Goal: Task Accomplishment & Management: Manage account settings

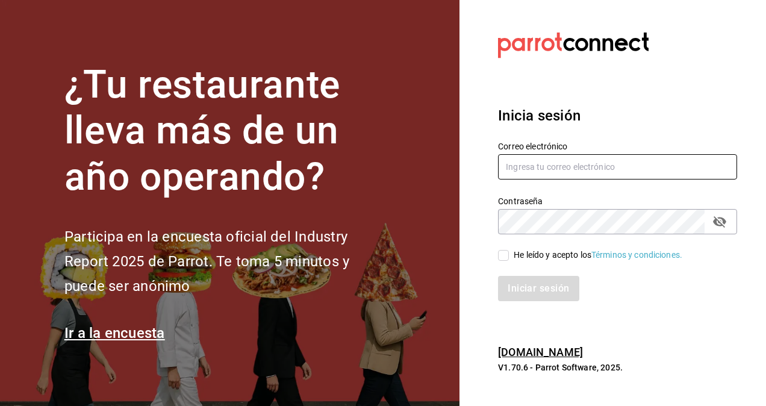
type input "[EMAIL_ADDRESS][DOMAIN_NAME]"
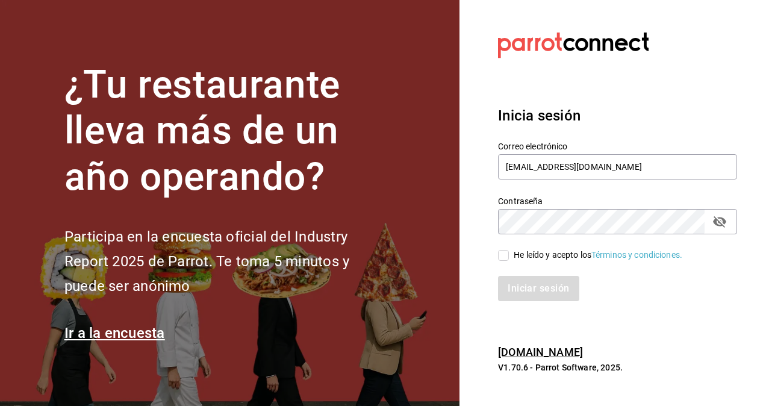
click at [505, 255] on input "He leído y acepto los Términos y condiciones." at bounding box center [503, 255] width 11 height 11
checkbox input "true"
click at [525, 284] on button "Iniciar sesión" at bounding box center [539, 288] width 82 height 25
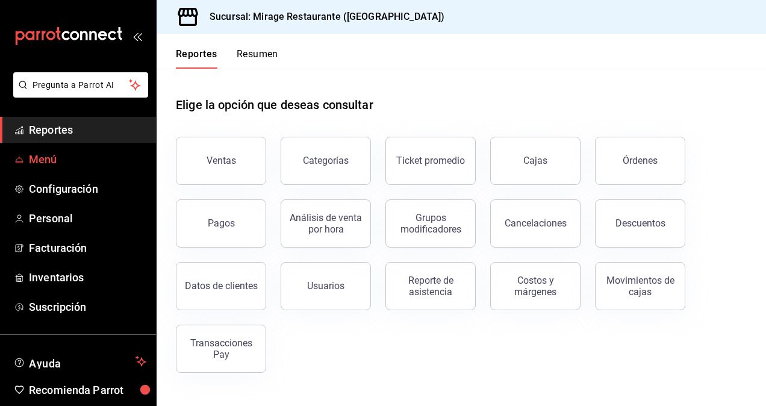
click at [55, 166] on span "Menú" at bounding box center [87, 159] width 117 height 16
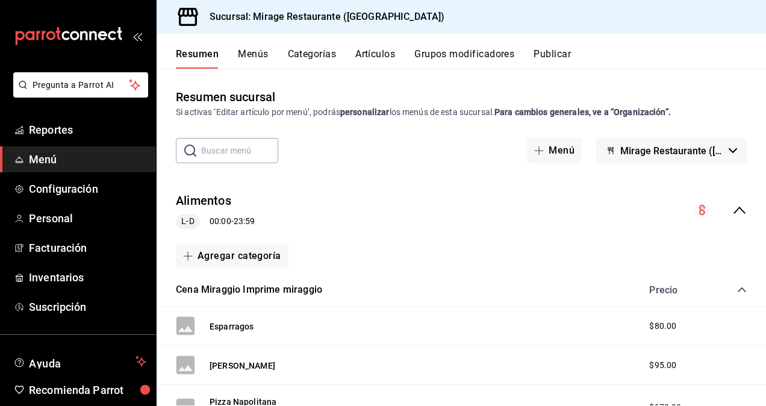
click at [254, 54] on button "Menús" at bounding box center [253, 58] width 30 height 20
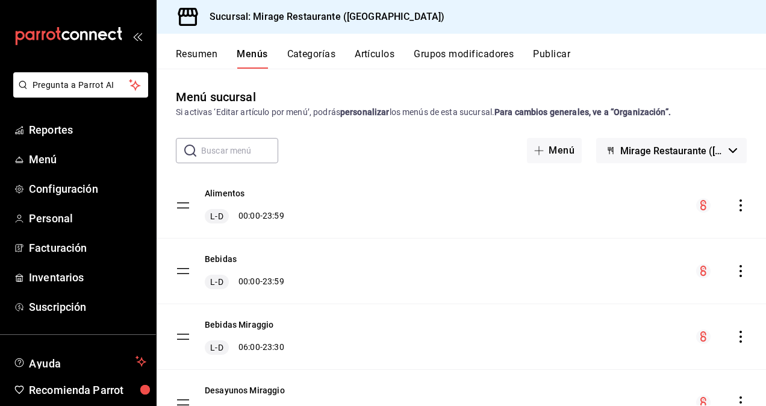
click at [387, 55] on button "Artículos" at bounding box center [375, 58] width 40 height 20
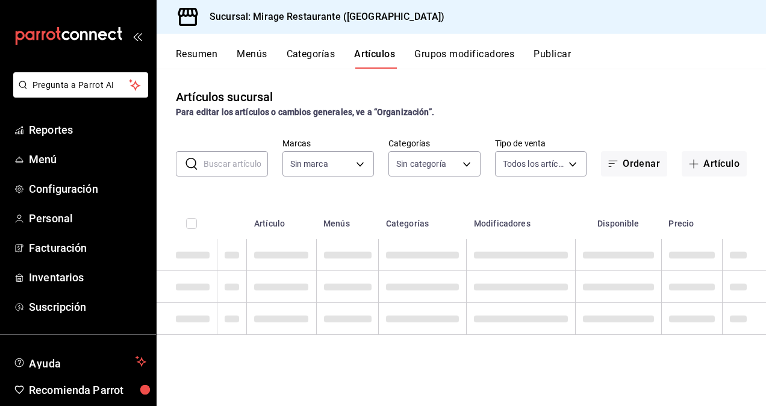
type input "fd44f9d9-2552-44ba-a783-b01c8222cad6"
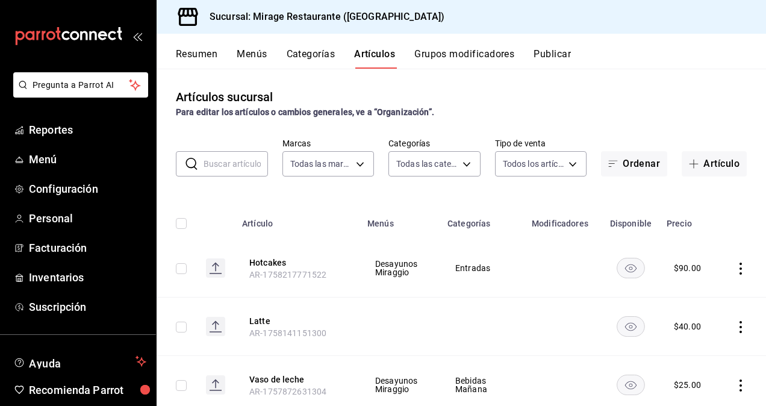
type input "d5d6632e-e93b-488b-b89c-05f99fab0c1f,7ad0b233-2887-4082-a763-91e1e8206cf5,bf34e…"
click at [702, 160] on button "Artículo" at bounding box center [714, 163] width 65 height 25
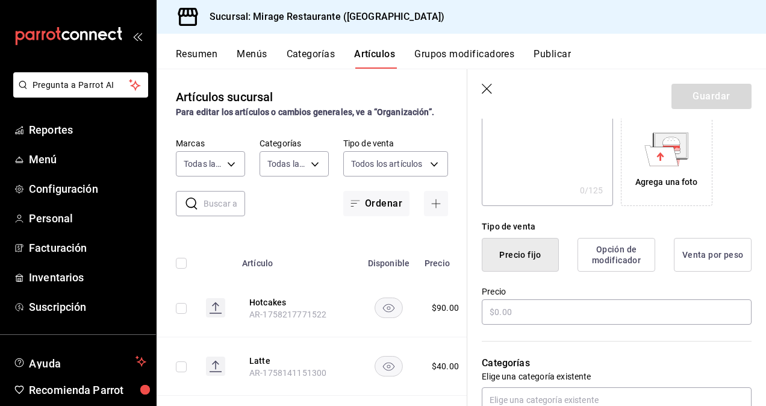
scroll to position [206, 0]
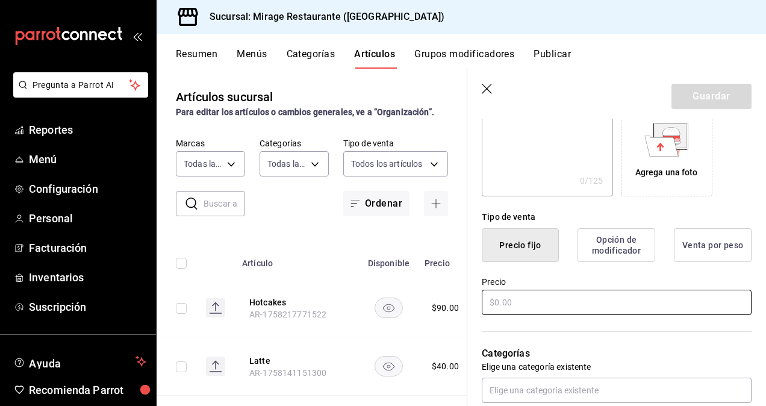
type input "Menu infantil"
click at [513, 308] on input "text" at bounding box center [617, 302] width 270 height 25
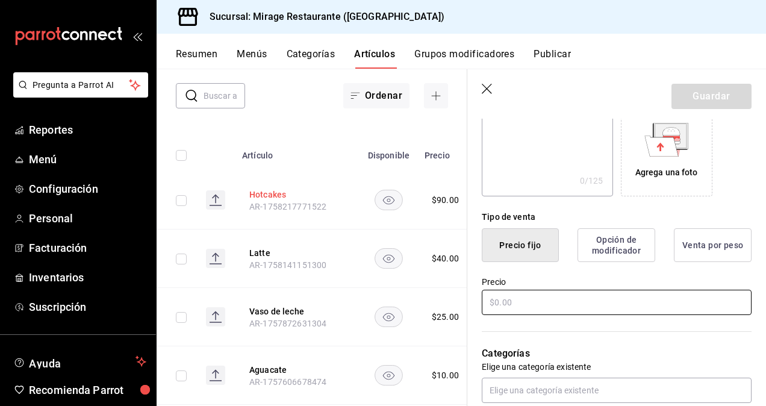
scroll to position [0, 0]
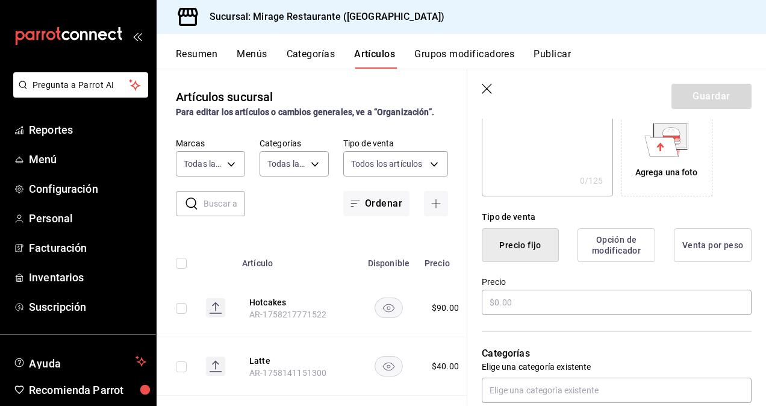
click at [229, 197] on input "text" at bounding box center [225, 203] width 42 height 24
type input "q"
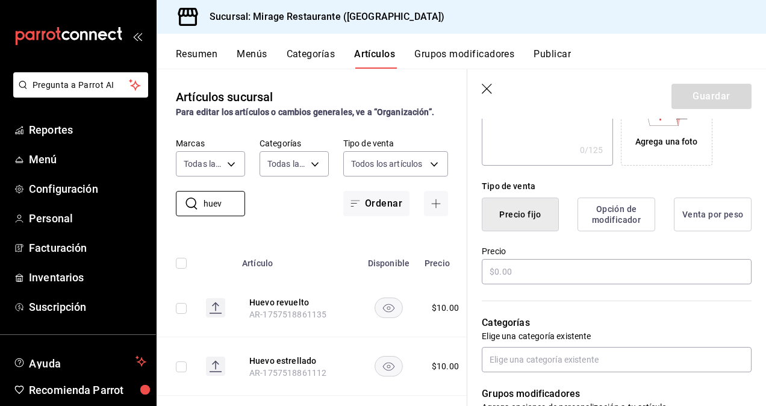
scroll to position [237, 0]
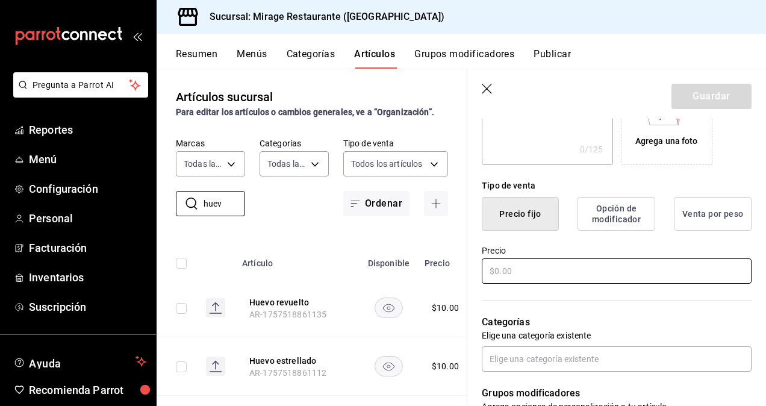
type input "huev"
click at [539, 264] on input "text" at bounding box center [617, 270] width 270 height 25
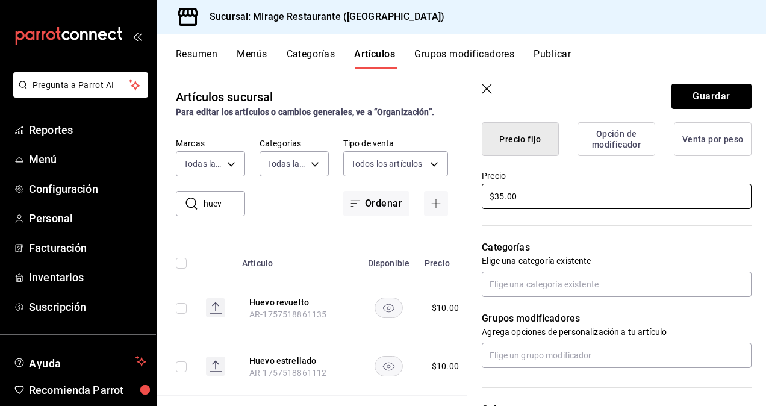
scroll to position [312, 0]
type input "$35.00"
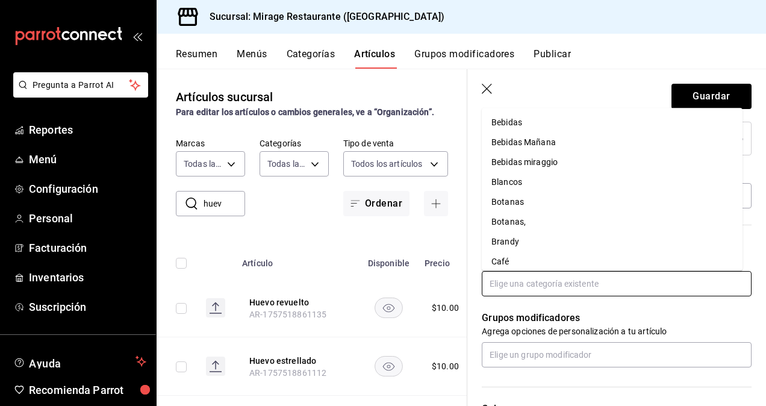
click at [544, 277] on input "text" at bounding box center [617, 283] width 270 height 25
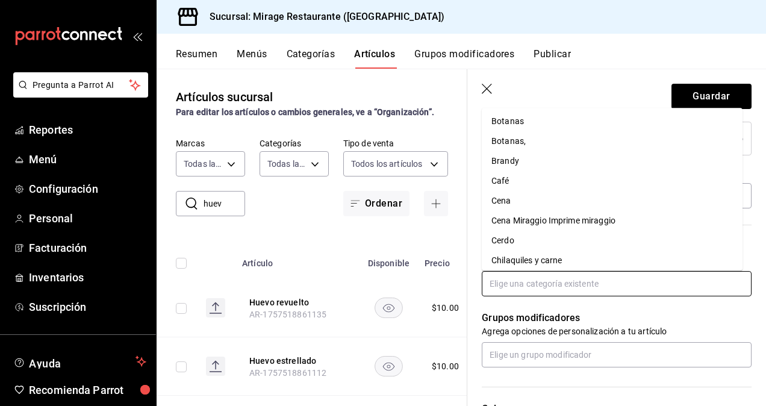
scroll to position [0, 0]
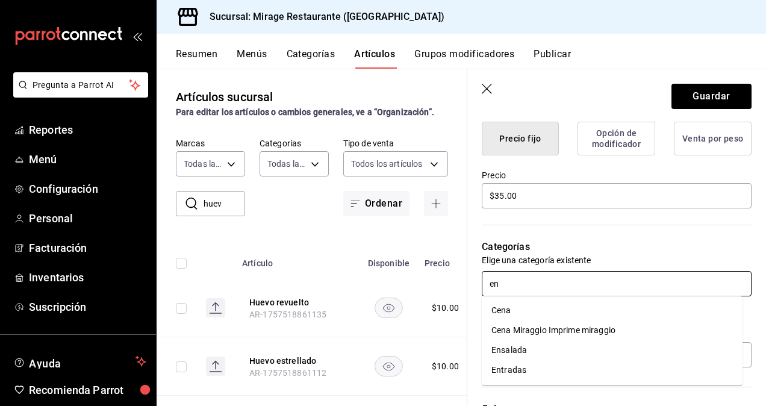
type input "ent"
click at [532, 305] on li "Entradas" at bounding box center [612, 310] width 261 height 20
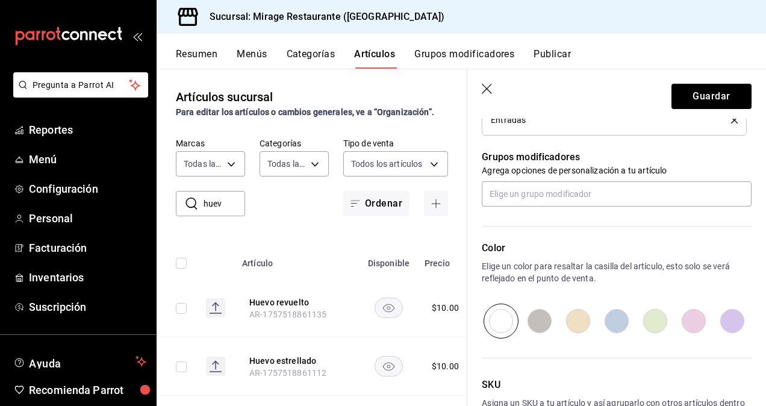
scroll to position [514, 0]
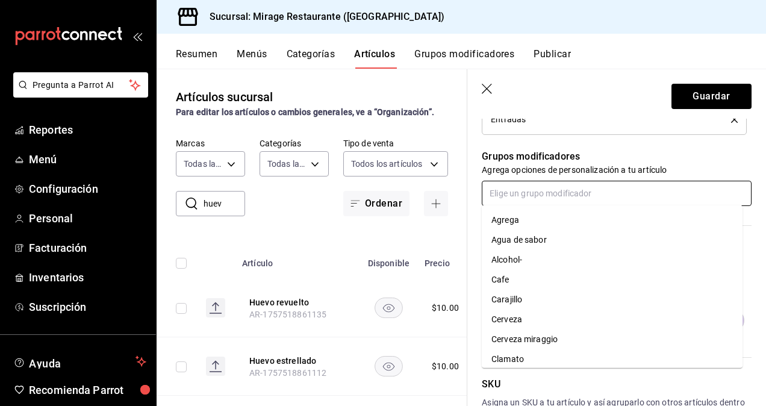
click at [524, 193] on input "text" at bounding box center [617, 193] width 270 height 25
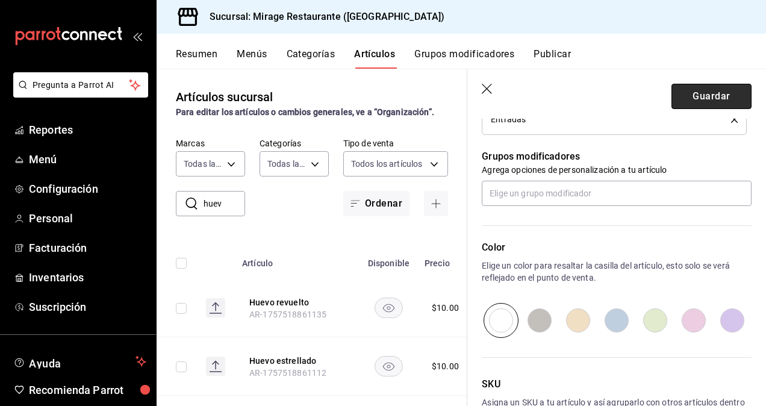
click at [695, 95] on button "Guardar" at bounding box center [711, 96] width 80 height 25
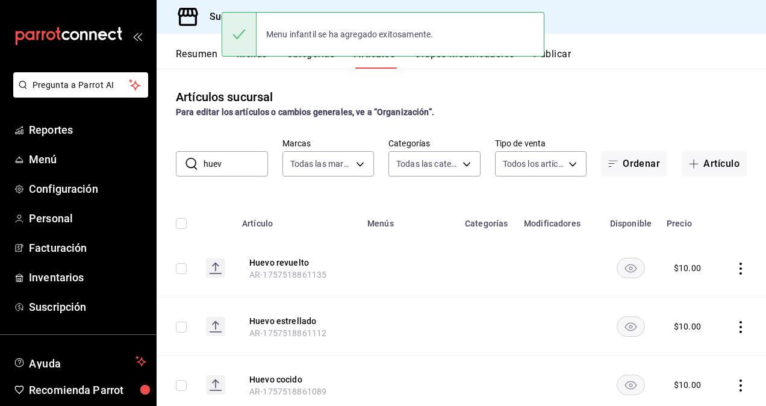
click at [459, 53] on div "Menu infantil se ha agregado exitosamente." at bounding box center [383, 34] width 323 height 45
click at [471, 58] on div "Menu infantil se ha agregado exitosamente." at bounding box center [383, 34] width 323 height 52
click at [468, 60] on button "Grupos modificadores" at bounding box center [464, 58] width 100 height 20
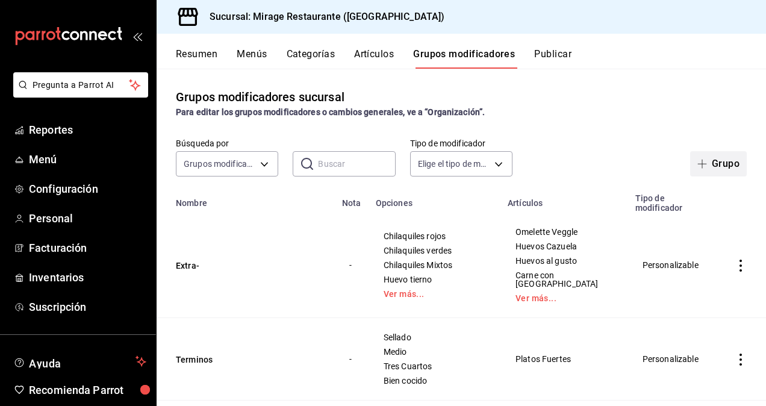
click at [717, 157] on button "Grupo" at bounding box center [718, 163] width 57 height 25
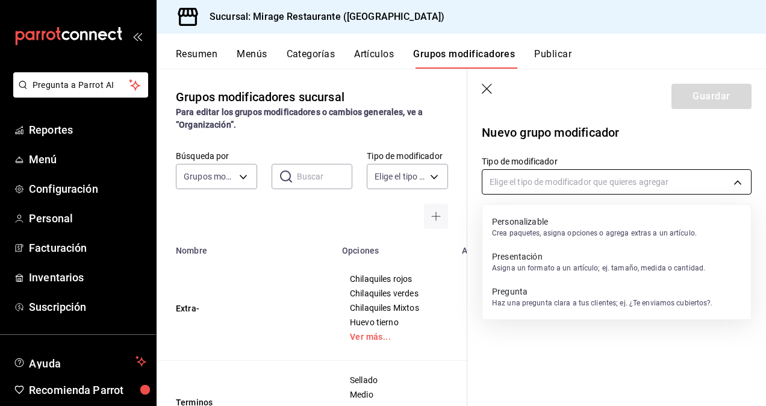
click at [542, 171] on body "Pregunta a Parrot AI Reportes Menú Configuración Personal Facturación Inventari…" at bounding box center [383, 203] width 766 height 406
click at [511, 229] on p "Crea paquetes, asigna opciones o agrega extras a un artículo." at bounding box center [594, 233] width 205 height 11
type input "CUSTOMIZABLE"
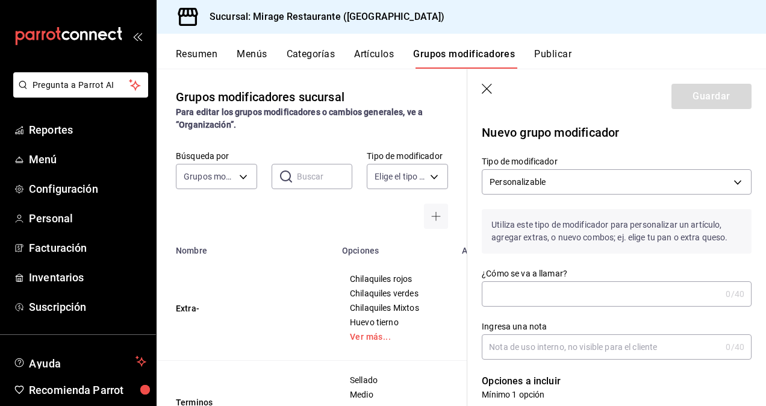
click at [513, 294] on input "¿Cómo se va a llamar?" at bounding box center [601, 294] width 239 height 24
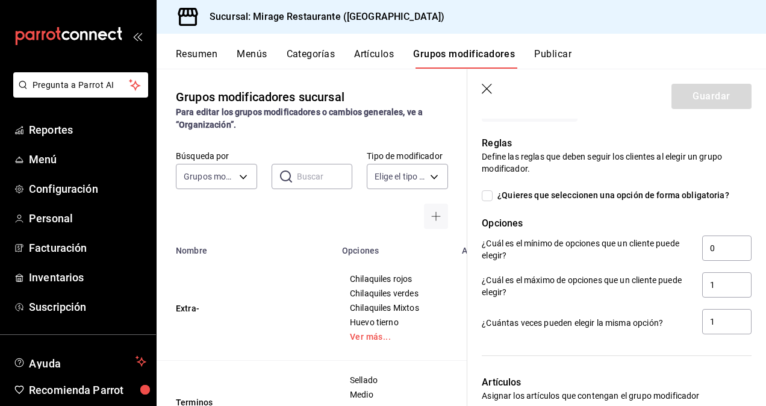
scroll to position [405, 0]
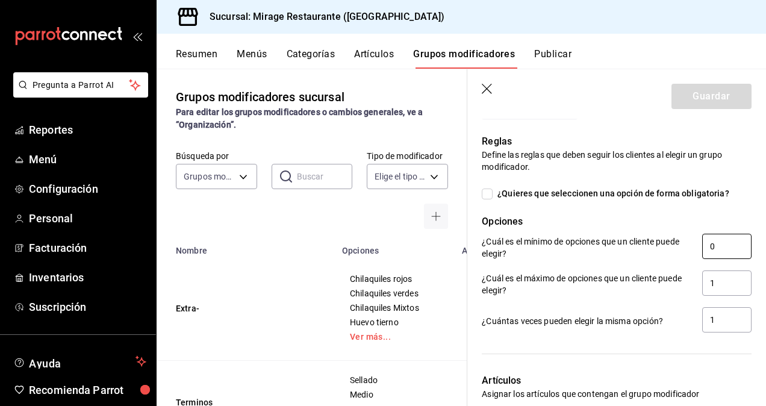
type input "Menu infantil mañana"
click at [707, 249] on input "0" at bounding box center [726, 246] width 49 height 25
click at [712, 284] on input "1" at bounding box center [726, 282] width 49 height 25
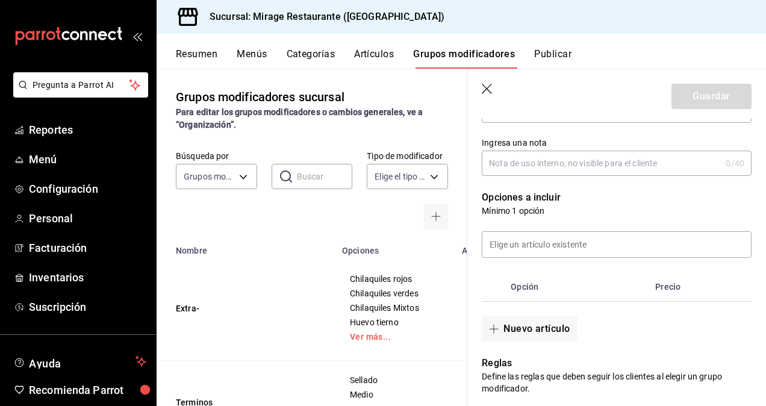
scroll to position [184, 0]
type input "2"
click at [520, 326] on button "Nuevo artículo" at bounding box center [529, 327] width 95 height 25
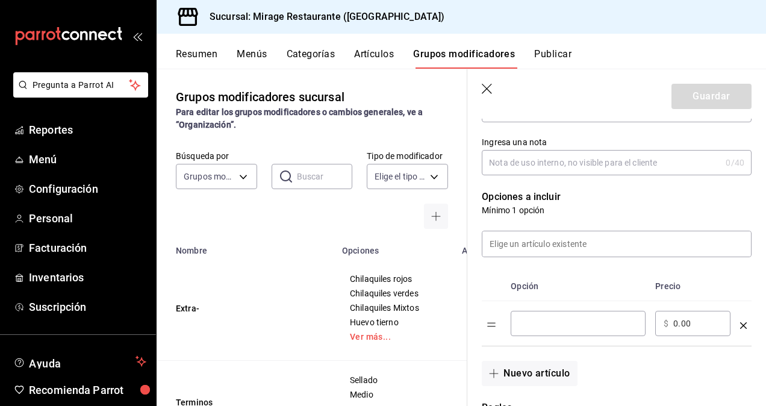
click at [524, 332] on div "​" at bounding box center [578, 323] width 135 height 25
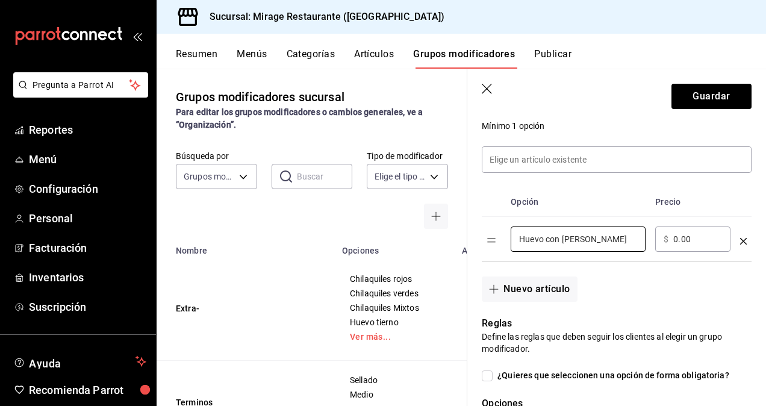
scroll to position [270, 0]
type input "Huevo con [PERSON_NAME]"
click at [534, 282] on button "Nuevo artículo" at bounding box center [529, 287] width 95 height 25
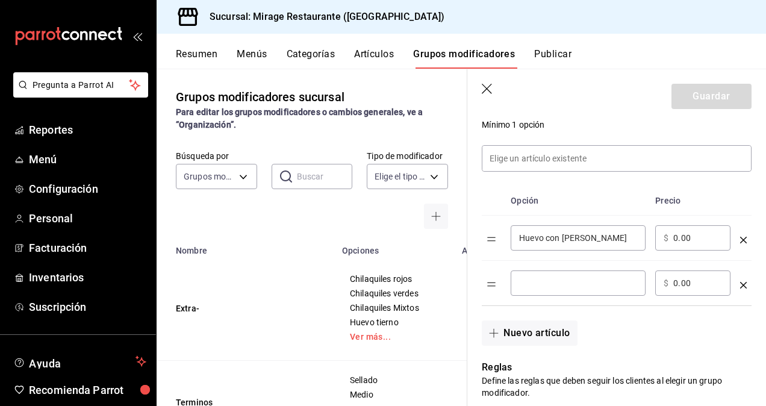
click at [530, 281] on input "optionsTable" at bounding box center [578, 283] width 118 height 12
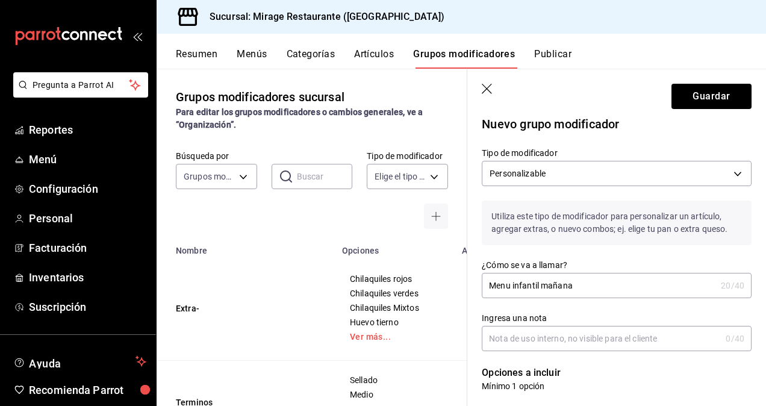
scroll to position [0, 0]
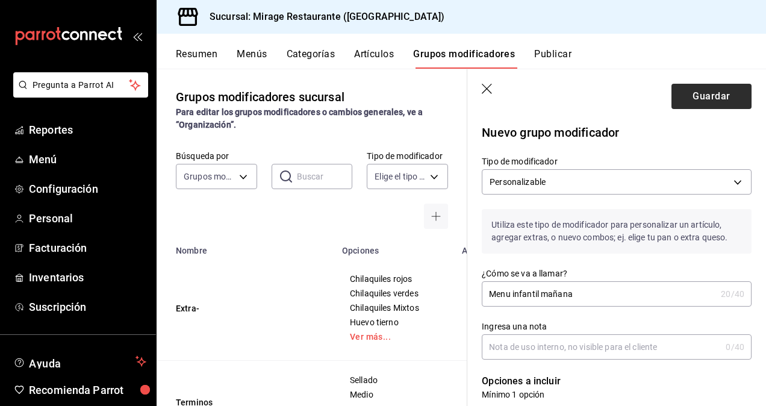
type input "Hot cakes"
click at [708, 89] on button "Guardar" at bounding box center [711, 96] width 80 height 25
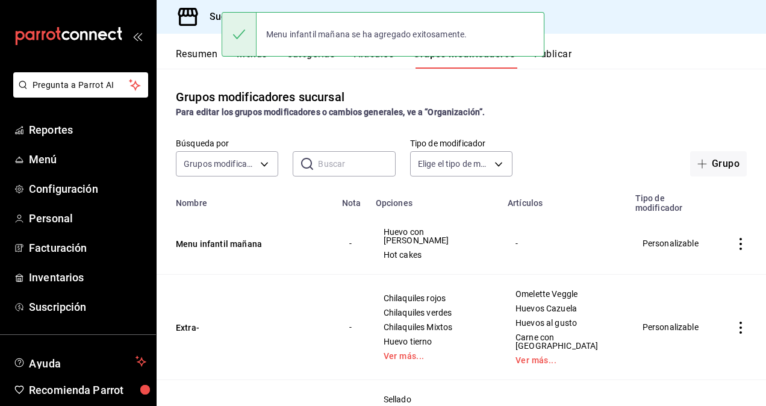
click at [368, 57] on div "Menu infantil mañana se ha agregado exitosamente." at bounding box center [383, 34] width 323 height 52
click at [370, 54] on div "Menu infantil mañana se ha agregado exitosamente." at bounding box center [383, 34] width 323 height 45
click at [379, 57] on div "Menu infantil mañana se ha agregado exitosamente." at bounding box center [383, 34] width 323 height 52
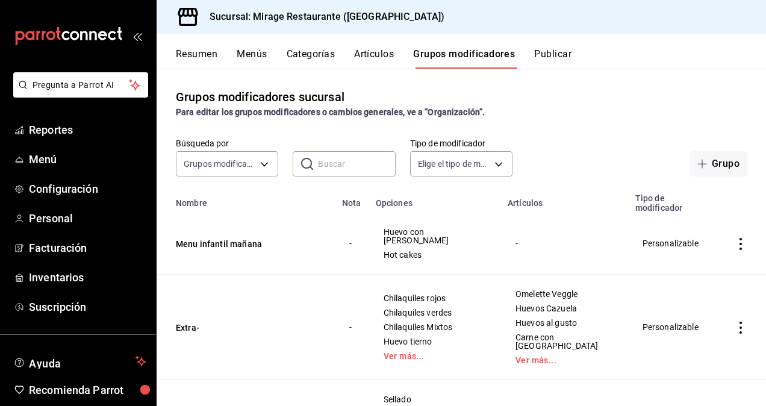
click at [379, 53] on button "Artículos" at bounding box center [374, 58] width 40 height 20
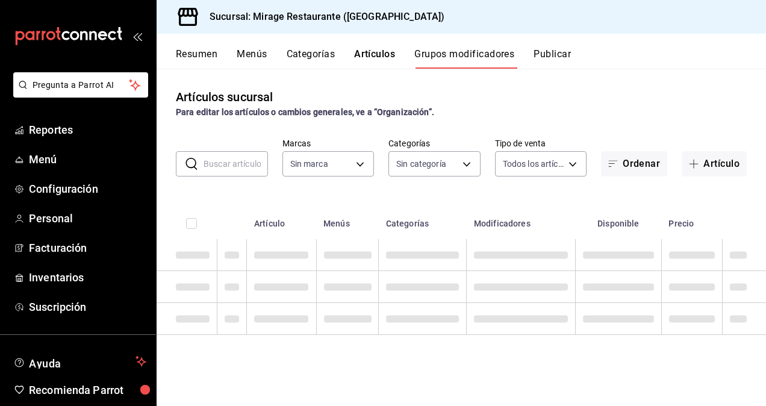
type input "fd44f9d9-2552-44ba-a783-b01c8222cad6"
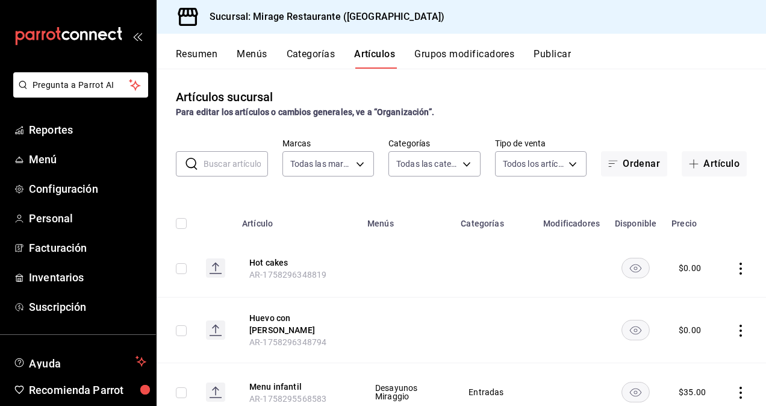
type input "d5d6632e-e93b-488b-b89c-05f99fab0c1f,7ad0b233-2887-4082-a763-91e1e8206cf5,bf34e…"
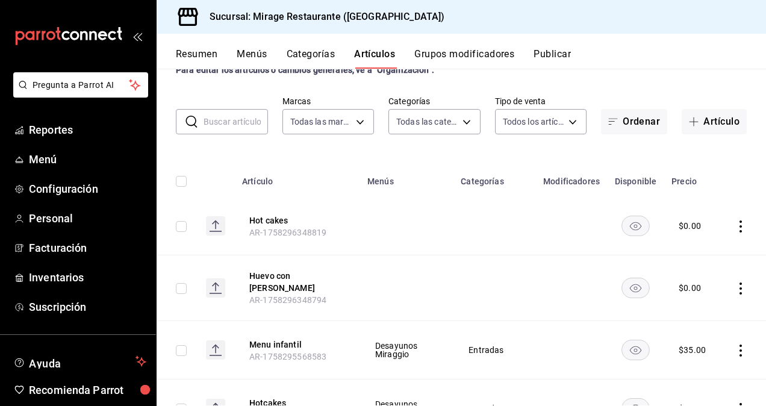
scroll to position [78, 0]
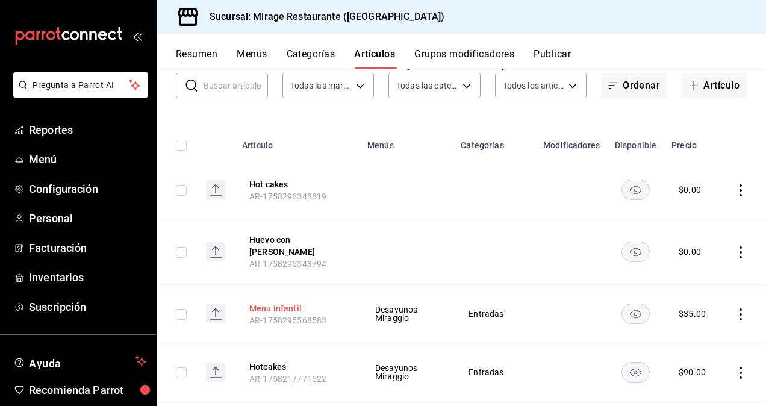
click at [276, 302] on button "Menu infantil" at bounding box center [297, 308] width 96 height 12
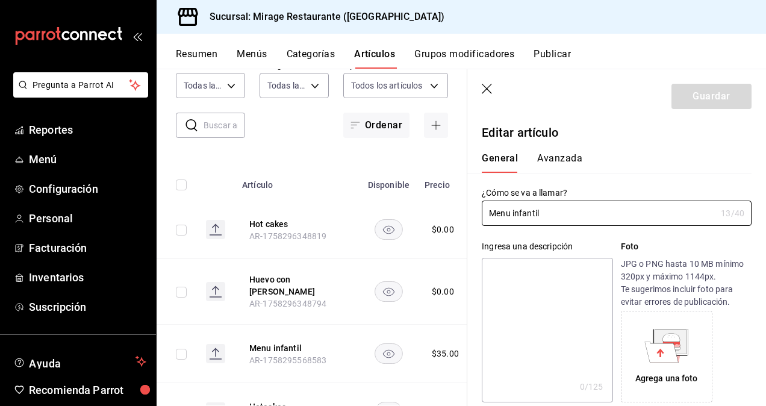
type input "$35.00"
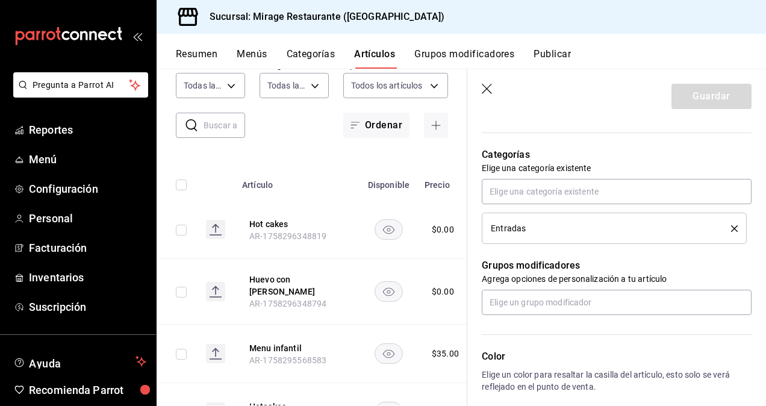
scroll to position [408, 0]
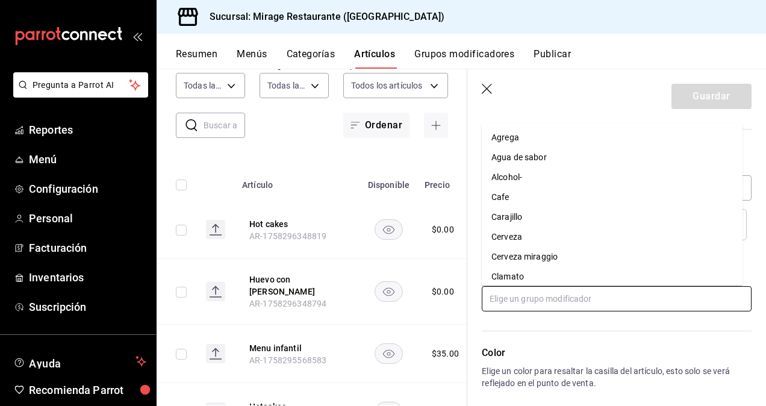
click at [515, 300] on input "text" at bounding box center [617, 298] width 270 height 25
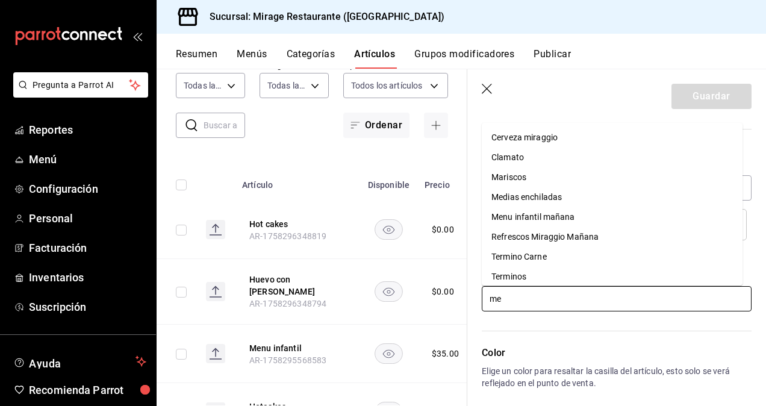
type input "men"
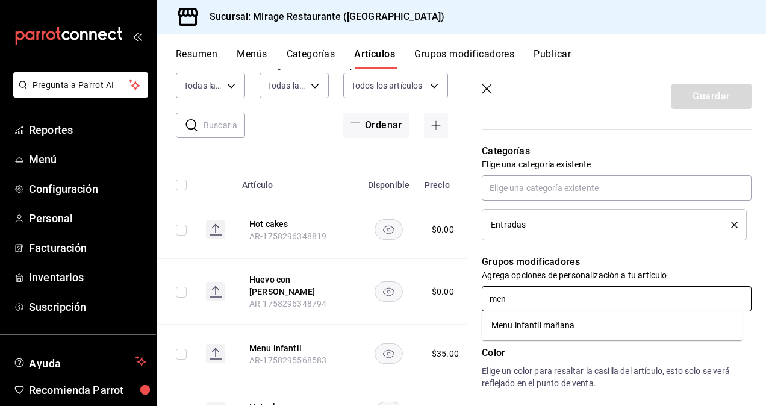
click at [577, 323] on li "Menu infantil mañana" at bounding box center [612, 325] width 261 height 20
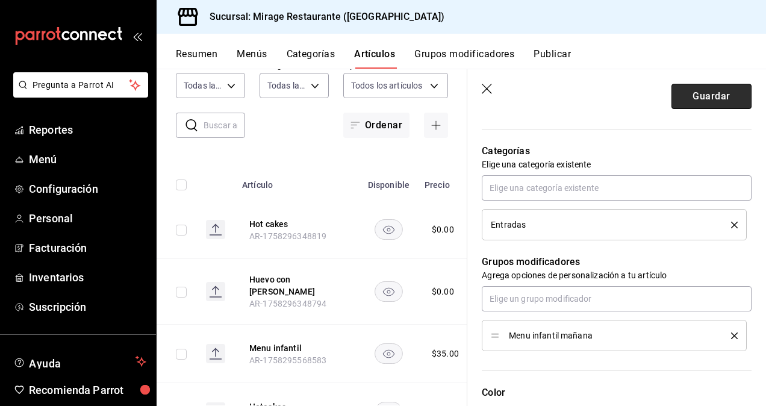
click at [697, 98] on button "Guardar" at bounding box center [711, 96] width 80 height 25
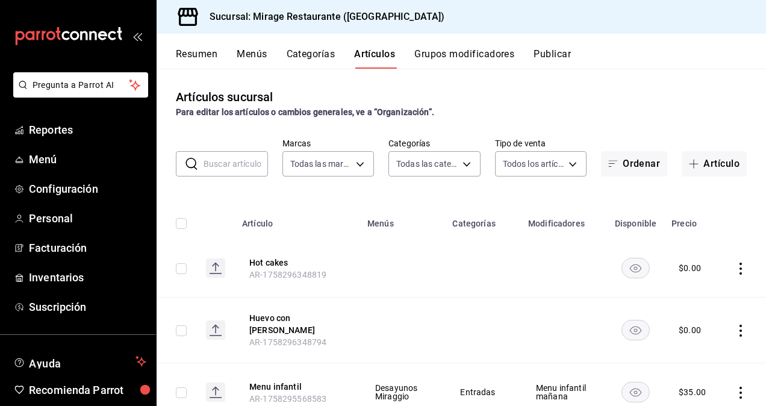
scroll to position [41, 0]
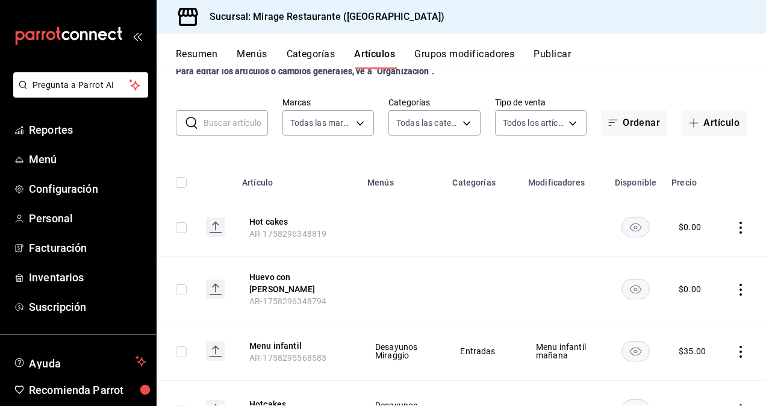
click at [735, 346] on icon "actions" at bounding box center [741, 352] width 12 height 12
click at [695, 320] on span "Editar" at bounding box center [695, 325] width 31 height 13
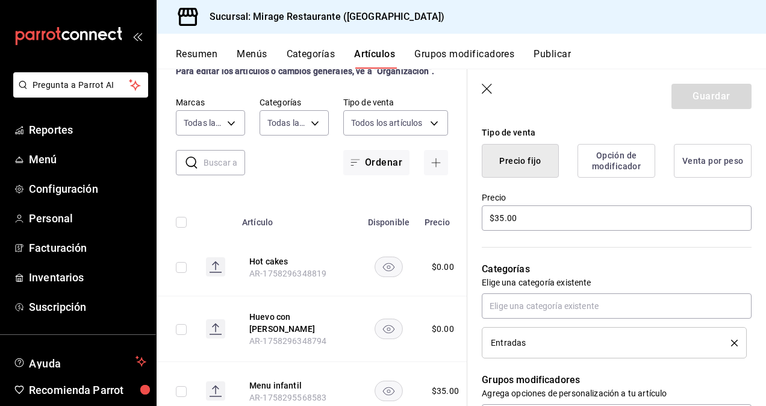
scroll to position [291, 0]
click at [510, 214] on input "$35.00" at bounding box center [617, 217] width 270 height 25
type input "$3.00"
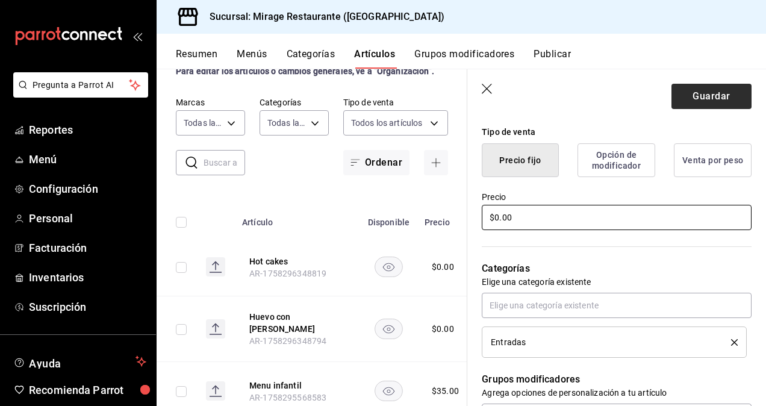
type input "$0.00"
click at [697, 98] on button "Guardar" at bounding box center [711, 96] width 80 height 25
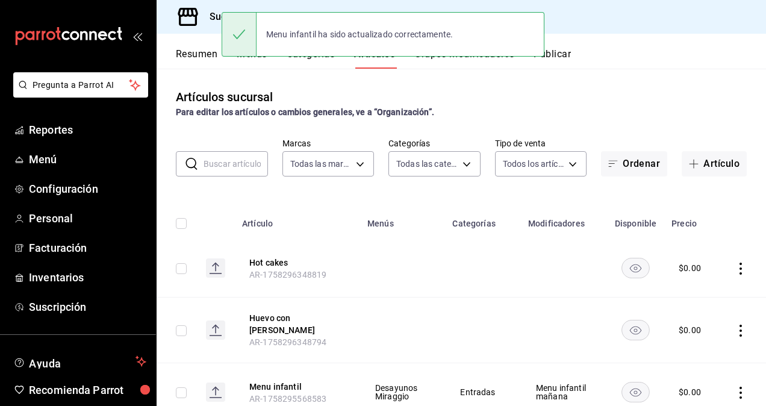
click at [471, 53] on div "Menu infantil ha sido actualizado correctamente." at bounding box center [383, 34] width 323 height 45
click at [485, 57] on div "Menu infantil ha sido actualizado correctamente." at bounding box center [383, 34] width 323 height 52
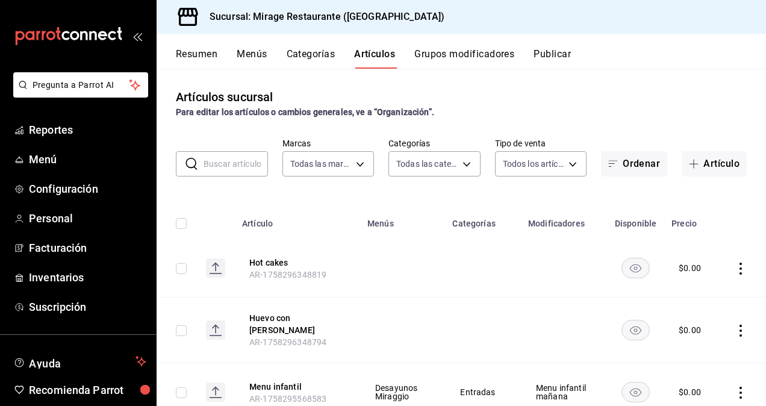
click at [468, 51] on button "Grupos modificadores" at bounding box center [464, 58] width 100 height 20
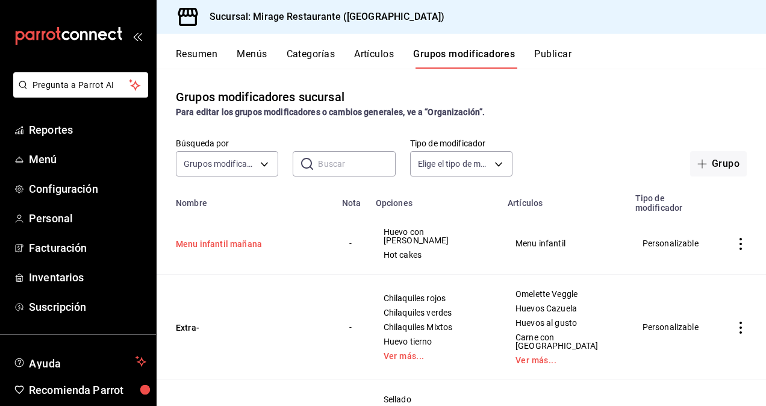
click at [210, 240] on button "Menu infantil mañana" at bounding box center [248, 244] width 145 height 12
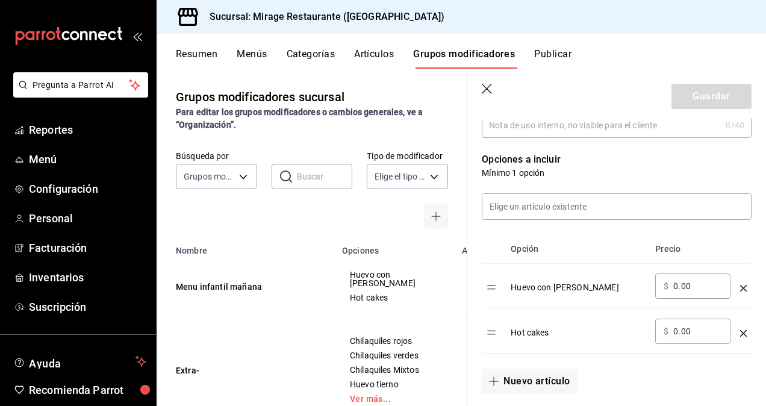
scroll to position [283, 0]
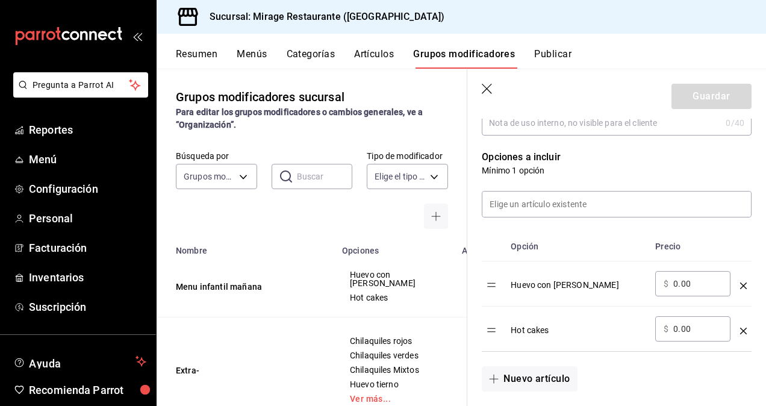
click at [692, 284] on input "0.00" at bounding box center [697, 284] width 49 height 12
type input "0.00"
type input "35.00"
click at [685, 325] on input "0.00" at bounding box center [697, 329] width 49 height 12
type input "0.00"
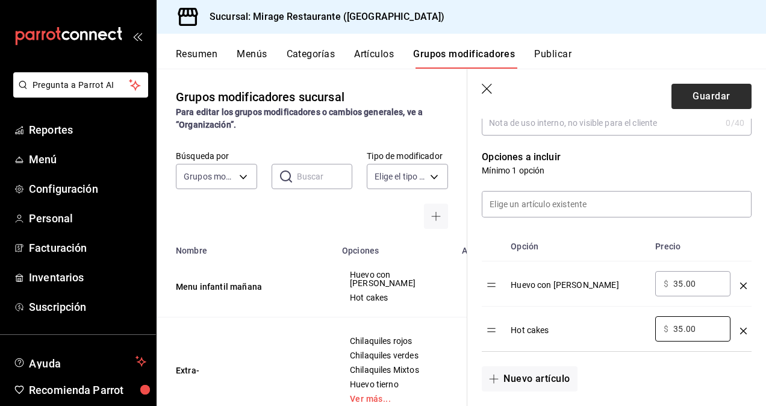
type input "35.00"
click at [696, 95] on button "Guardar" at bounding box center [711, 96] width 80 height 25
